Goal: Transaction & Acquisition: Purchase product/service

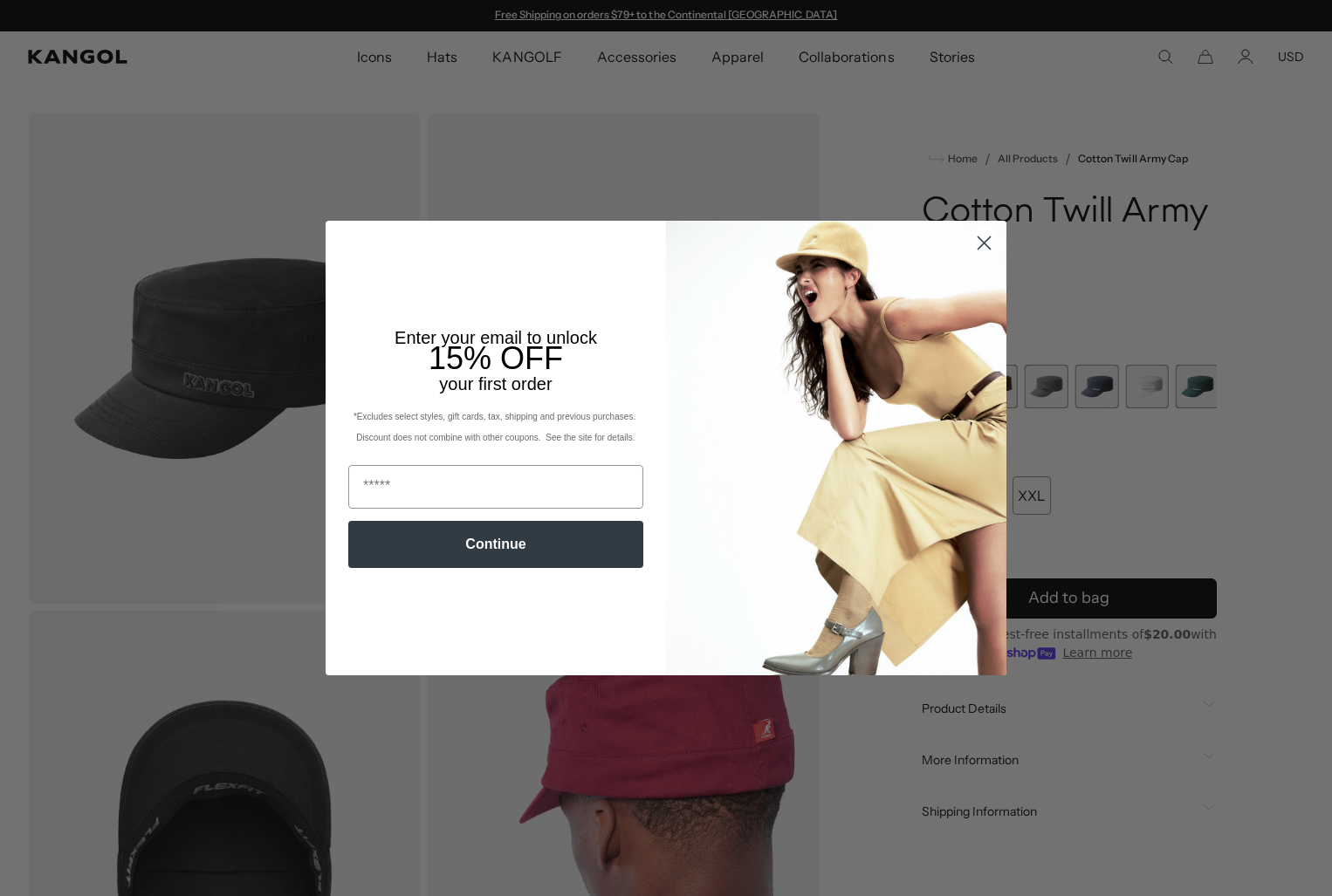
click at [987, 243] on circle "Close dialog" at bounding box center [984, 243] width 28 height 28
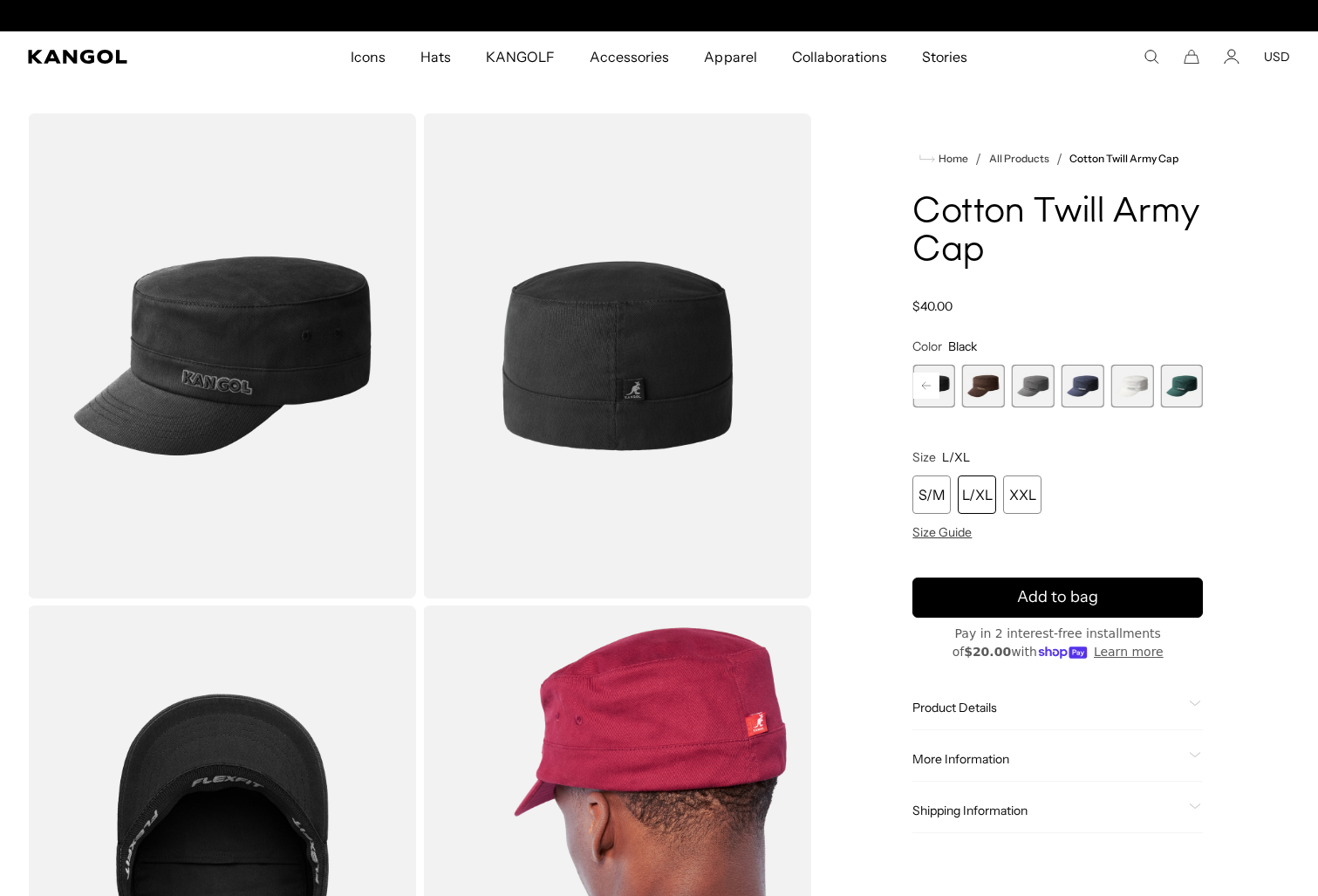
scroll to position [0, 359]
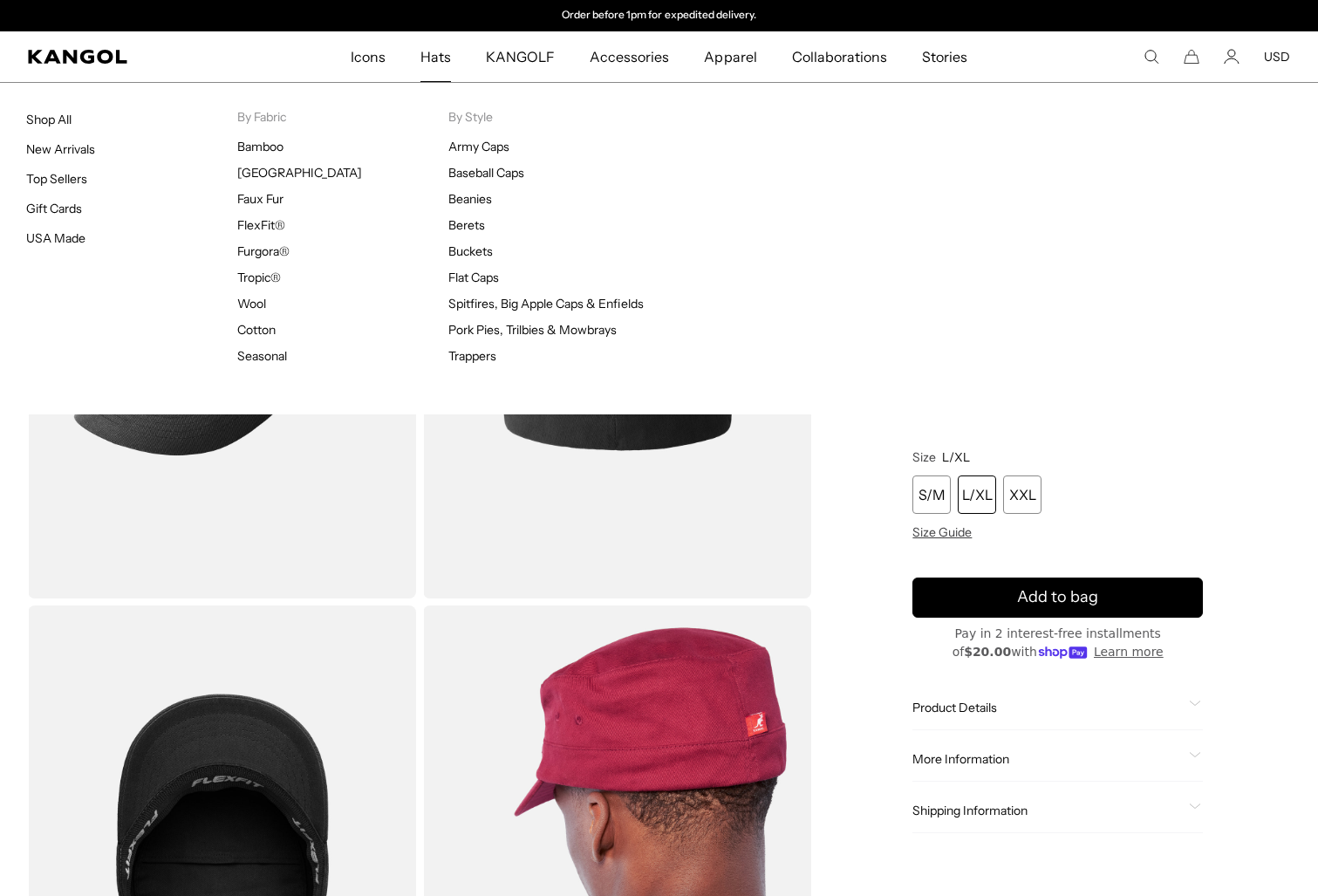
click at [429, 64] on span "Hats" at bounding box center [435, 57] width 30 height 51
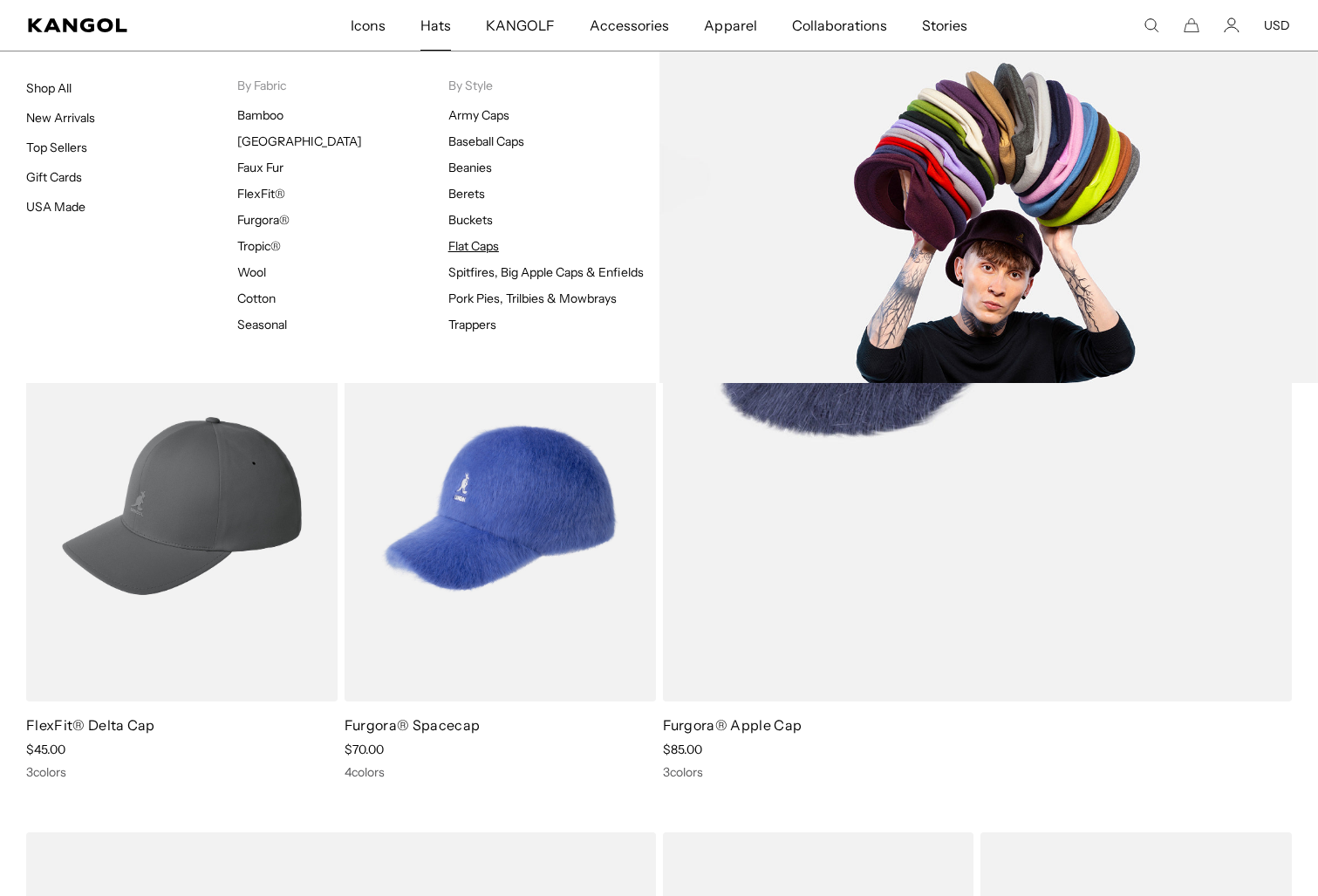
click at [466, 246] on link "Flat Caps" at bounding box center [474, 246] width 51 height 16
